Goal: Task Accomplishment & Management: Complete application form

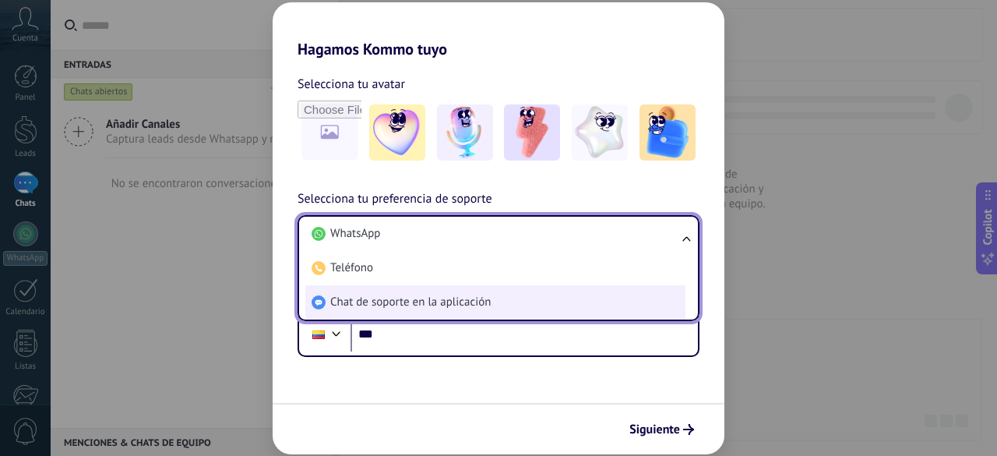
click at [524, 301] on li "Chat de soporte en la aplicación" at bounding box center [495, 302] width 380 height 34
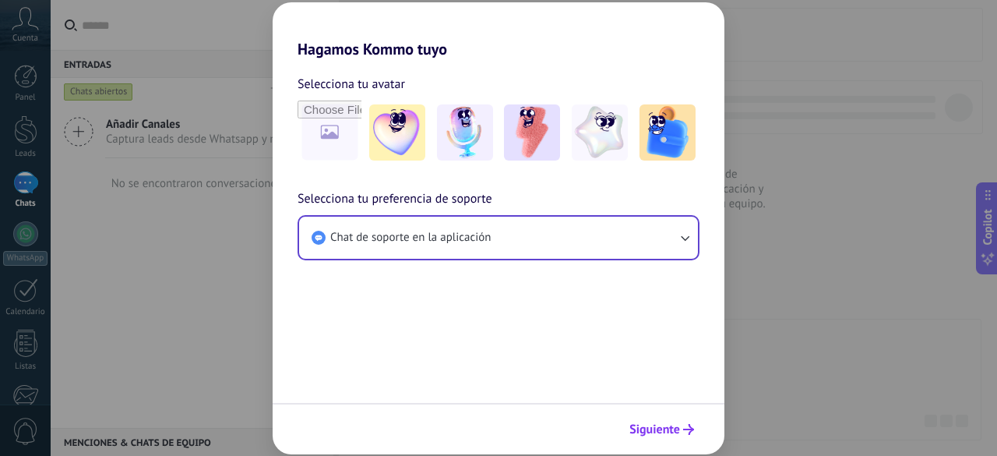
click at [675, 424] on span "Siguiente" at bounding box center [654, 429] width 51 height 11
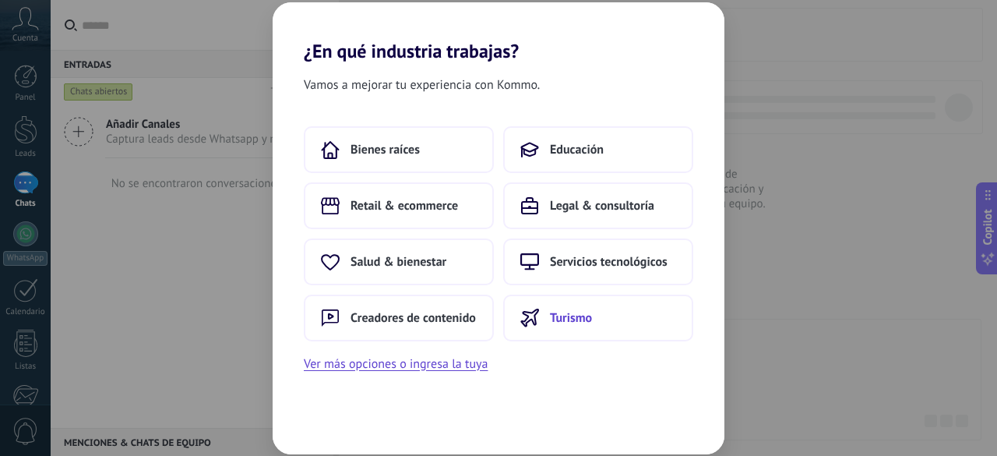
click at [666, 332] on button "Turismo" at bounding box center [598, 317] width 190 height 47
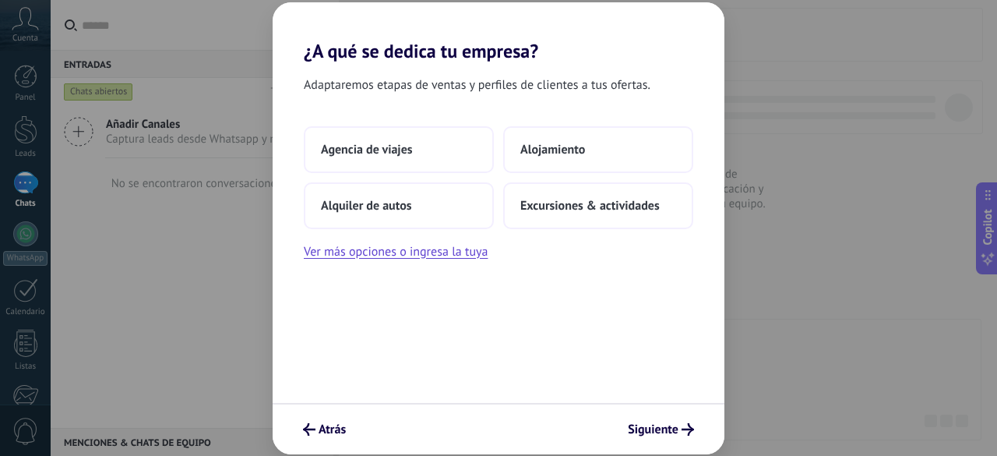
click at [666, 332] on div "Adaptaremos etapas de ventas y perfiles de clientes a tus ofertas. Agencia de v…" at bounding box center [499, 232] width 452 height 340
click at [635, 194] on button "Excursiones & actividades" at bounding box center [598, 205] width 190 height 47
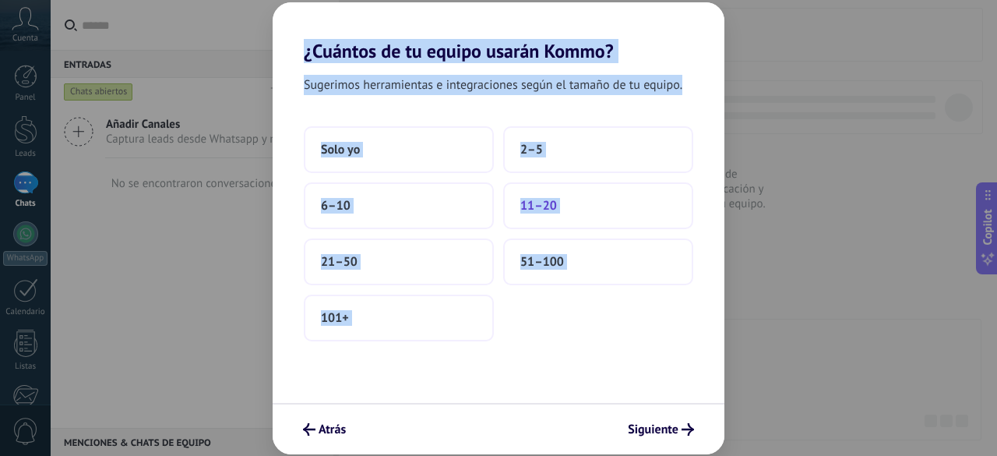
click at [633, 196] on button "11–20" at bounding box center [598, 205] width 190 height 47
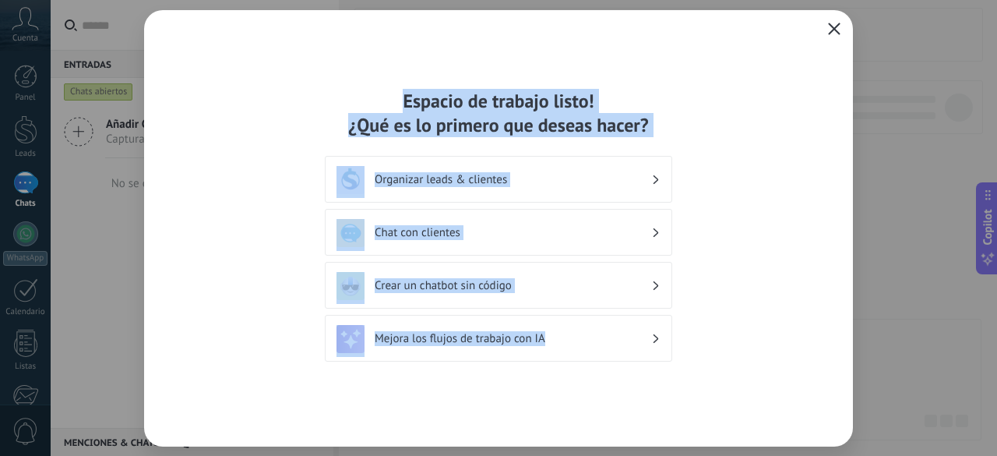
click at [835, 23] on icon "button" at bounding box center [834, 29] width 12 height 12
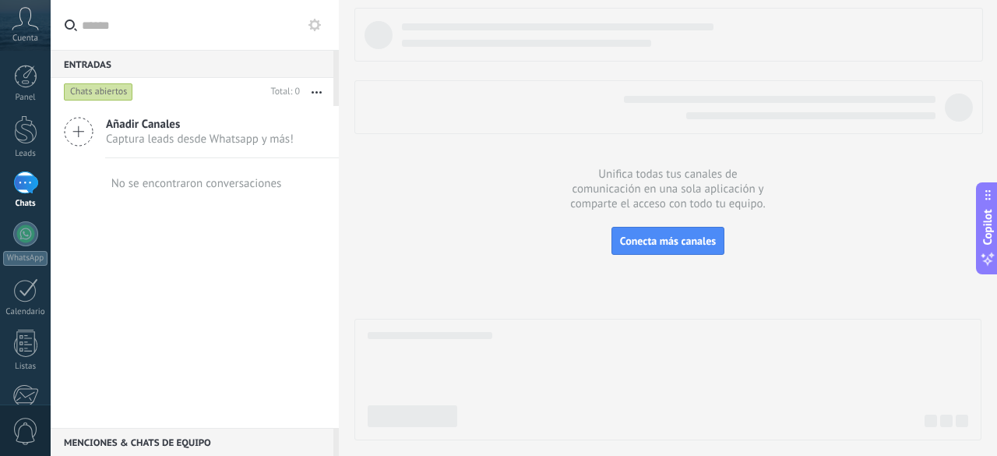
scroll to position [192, 0]
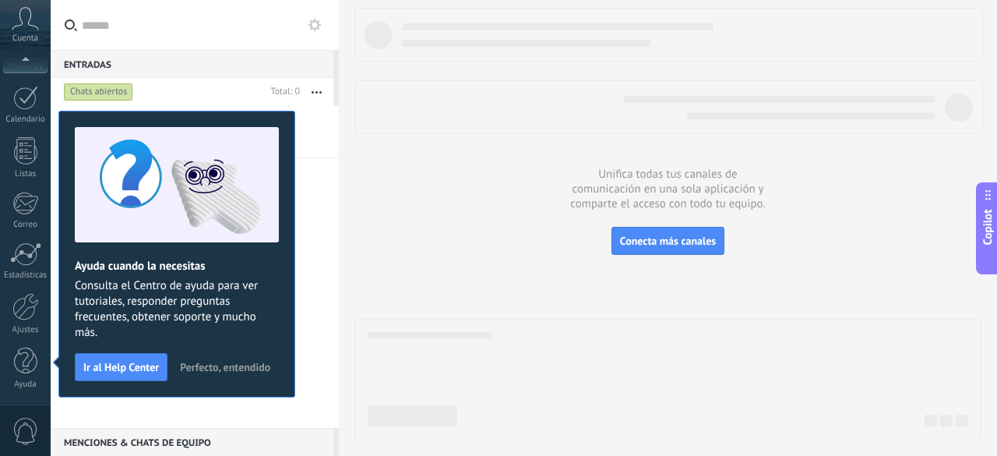
click at [252, 366] on span "Perfecto, entendido" at bounding box center [225, 366] width 90 height 11
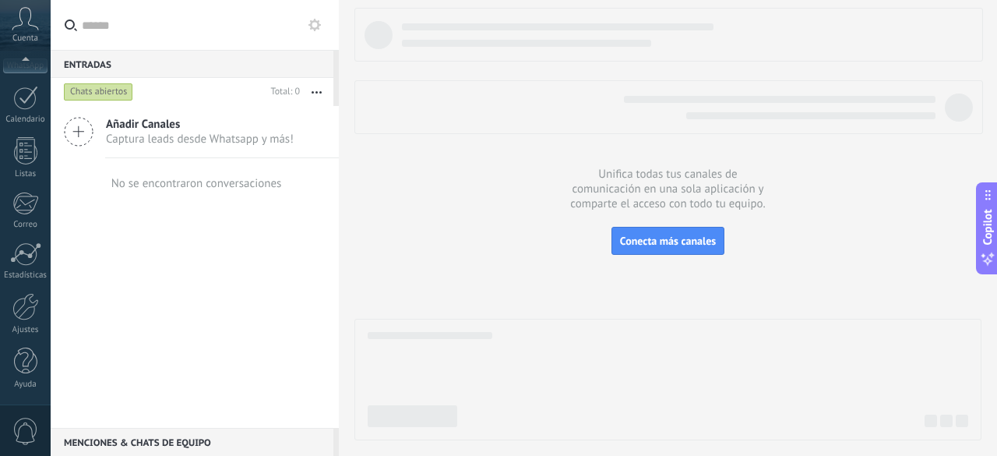
scroll to position [0, 0]
